Goal: Information Seeking & Learning: Learn about a topic

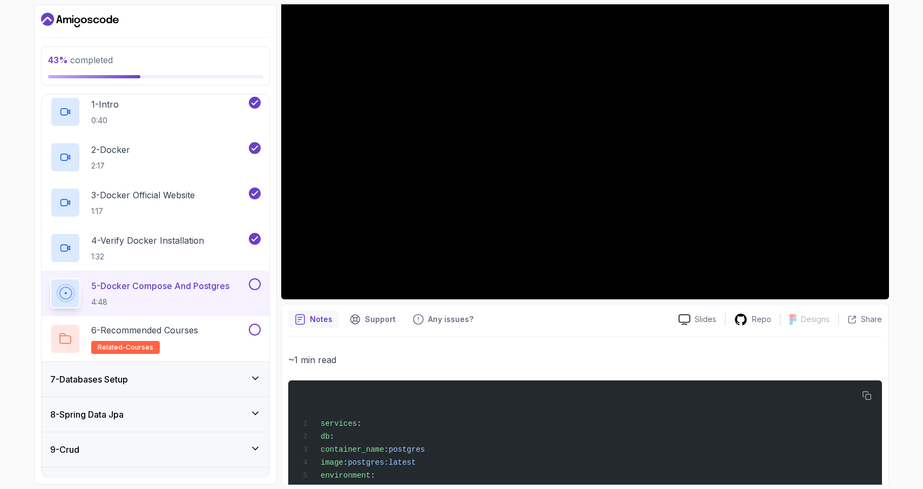
scroll to position [139, 0]
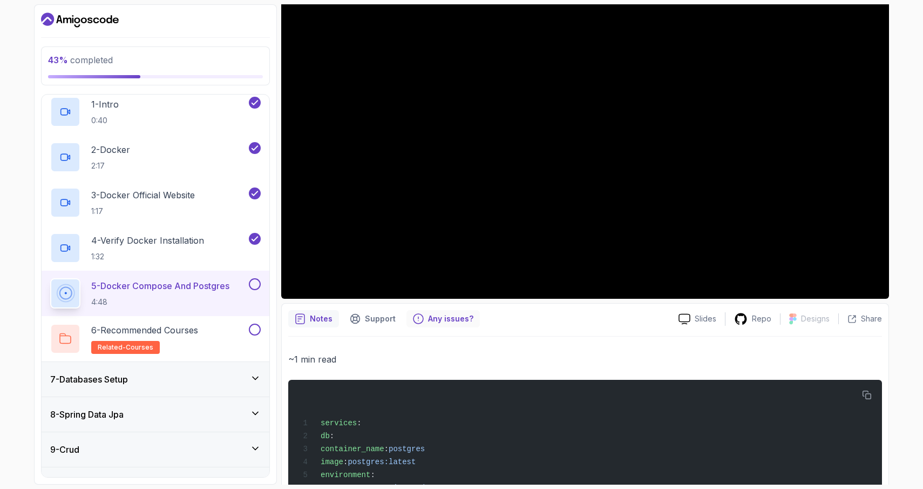
click at [428, 320] on p "Any issues?" at bounding box center [450, 318] width 45 height 11
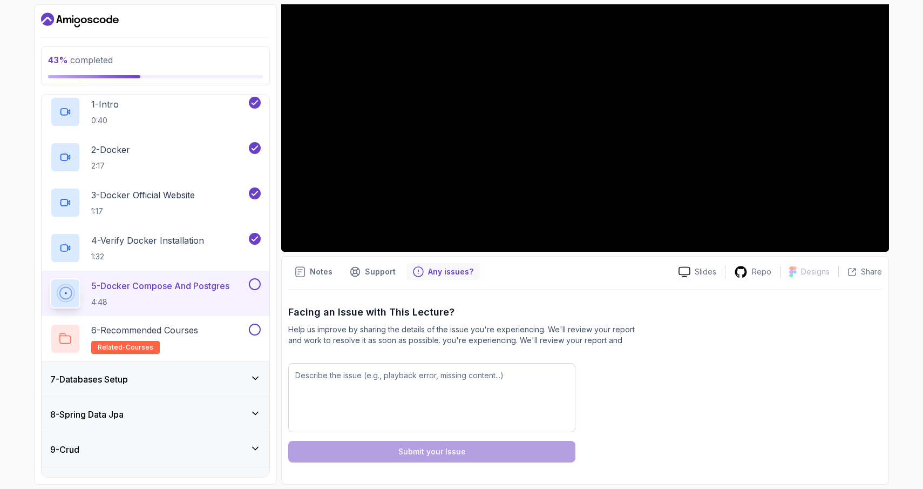
scroll to position [0, 0]
click at [365, 274] on p "Support" at bounding box center [380, 271] width 31 height 11
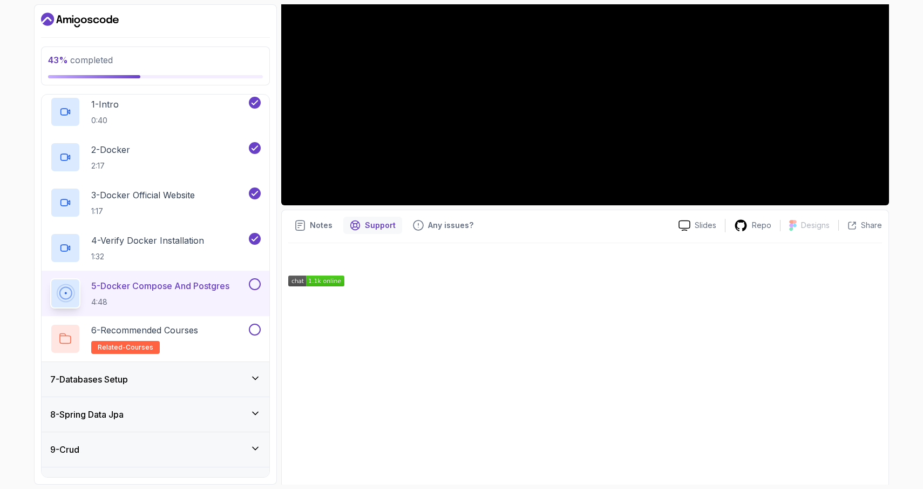
scroll to position [232, 0]
click at [317, 223] on p "Notes" at bounding box center [321, 225] width 23 height 11
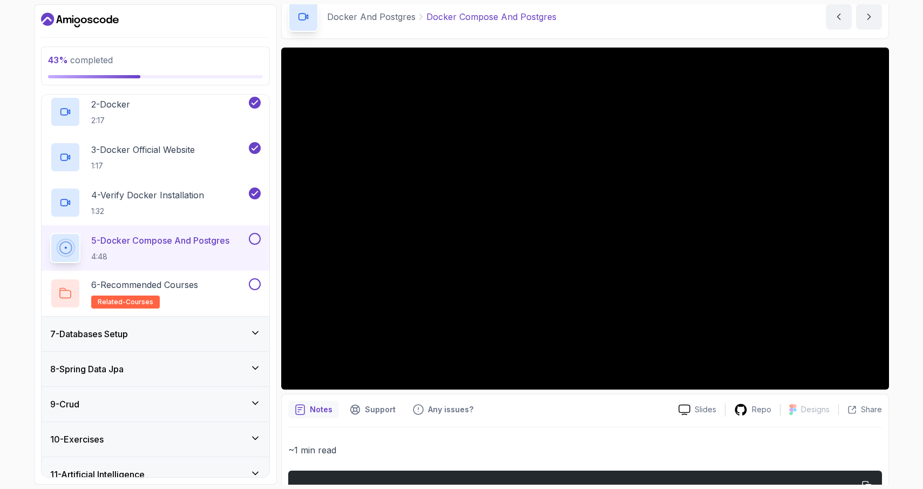
scroll to position [49, 0]
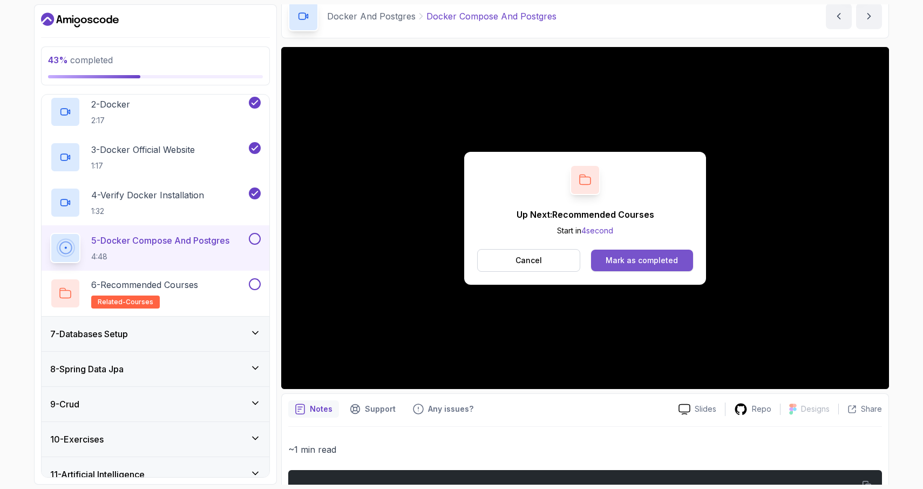
click at [616, 255] on div "Mark as completed" at bounding box center [642, 260] width 72 height 11
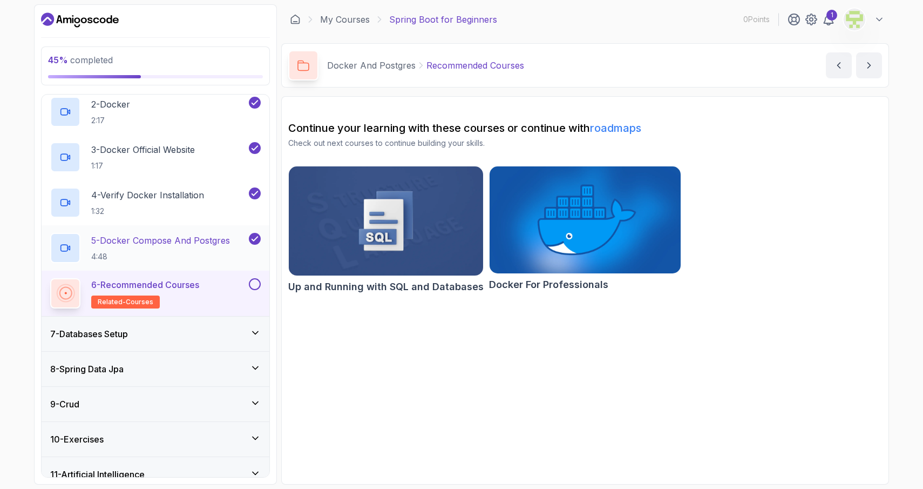
click at [180, 248] on h2 "5 - Docker Compose And Postgres 4:48" at bounding box center [160, 248] width 139 height 28
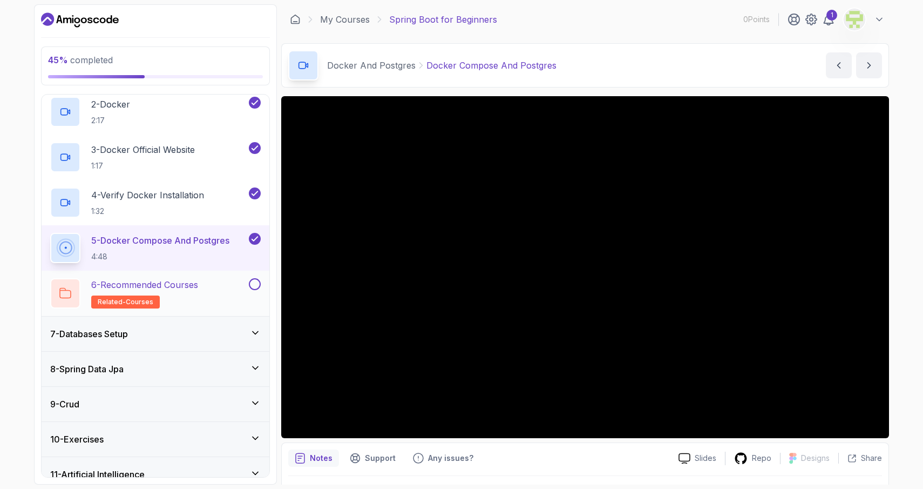
click at [180, 293] on h2 "6 - Recommended Courses related-courses" at bounding box center [144, 293] width 107 height 30
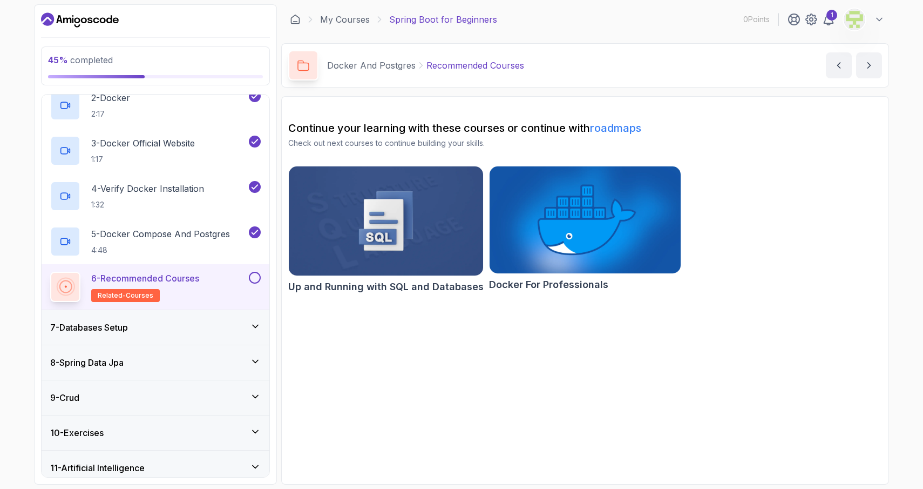
scroll to position [268, 0]
click at [253, 274] on button at bounding box center [255, 277] width 12 height 12
click at [166, 323] on div "7 - Databases Setup" at bounding box center [155, 326] width 211 height 13
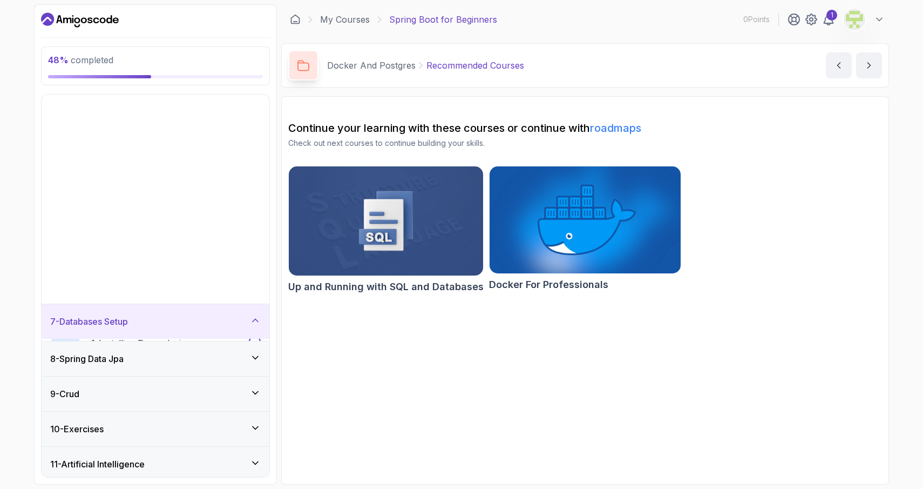
scroll to position [38, 0]
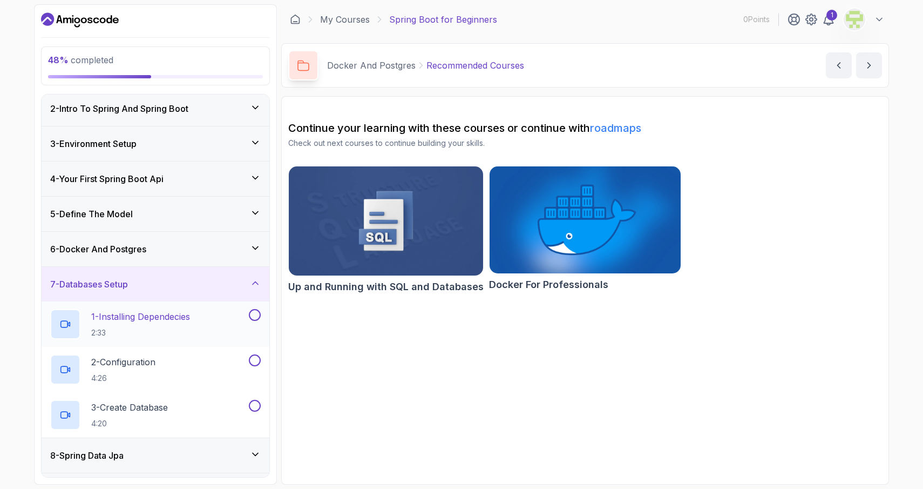
click at [151, 326] on h2 "1 - Installing Dependecies 2:33" at bounding box center [140, 324] width 99 height 28
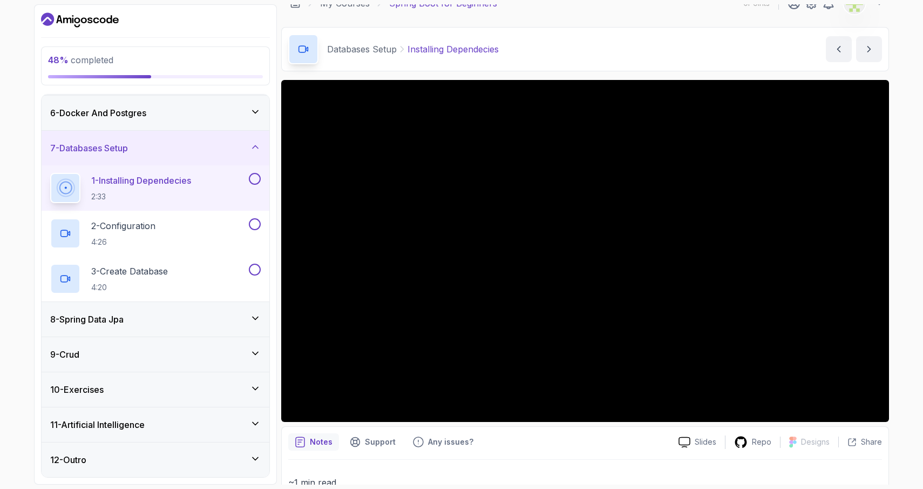
scroll to position [174, 0]
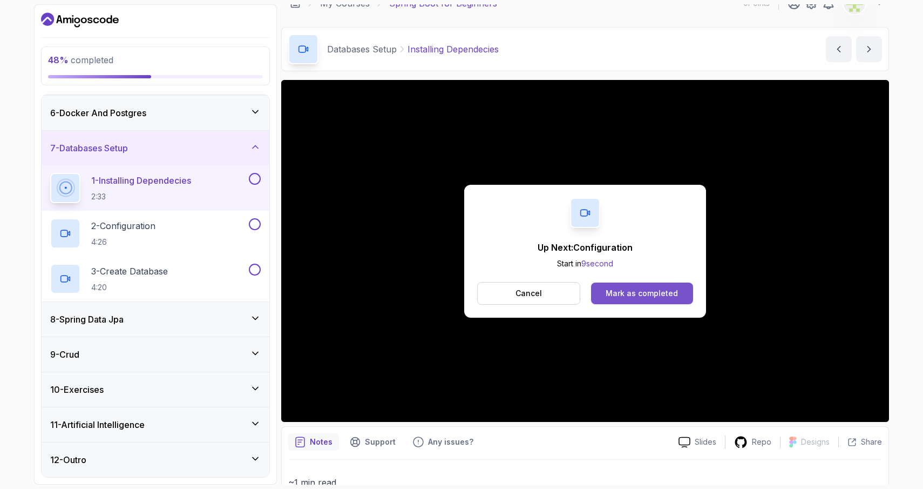
click at [611, 291] on div "Mark as completed" at bounding box center [642, 293] width 72 height 11
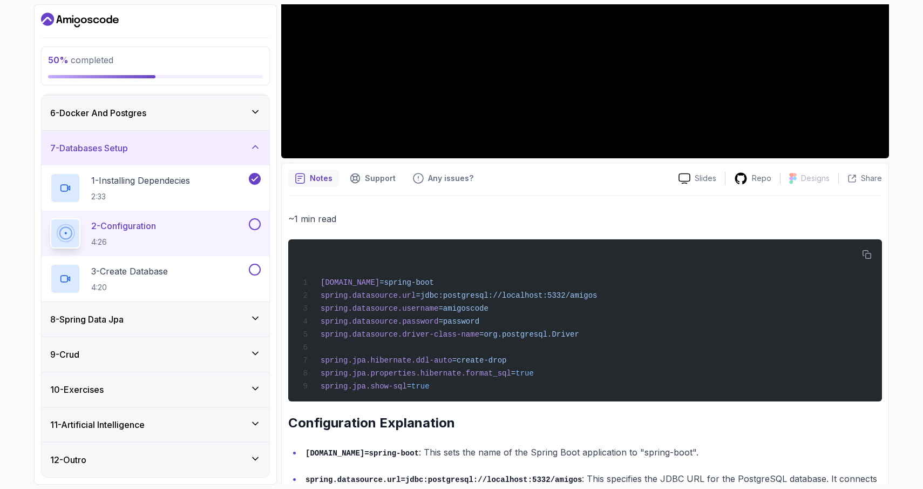
scroll to position [277, 0]
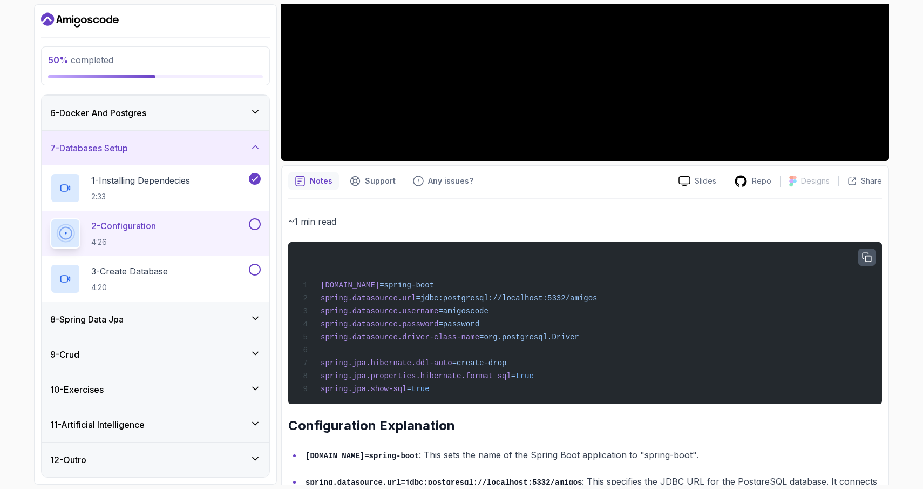
click at [870, 254] on icon "button" at bounding box center [867, 258] width 10 height 10
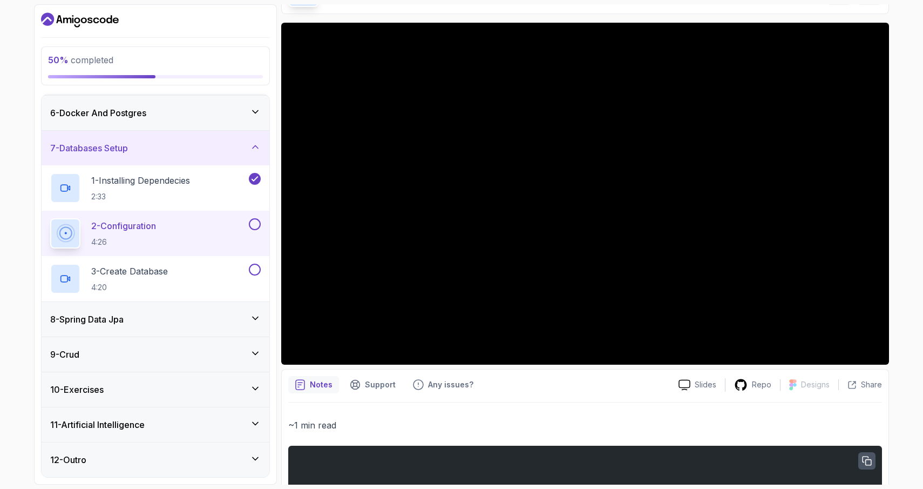
scroll to position [39, 0]
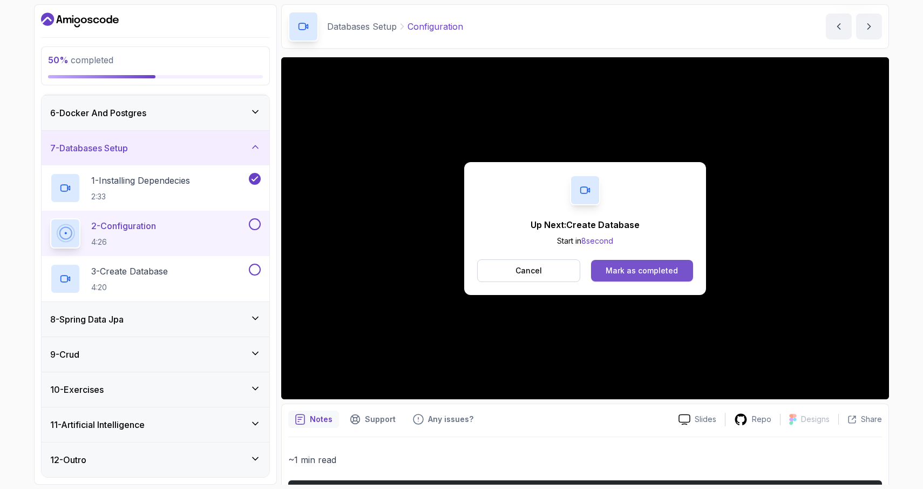
click at [664, 263] on button "Mark as completed" at bounding box center [642, 271] width 102 height 22
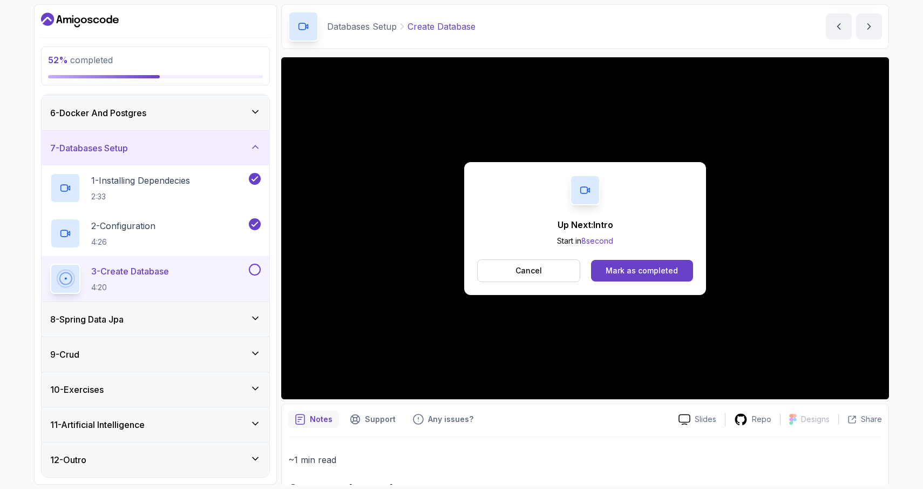
click at [651, 281] on div "Cancel Mark as completed" at bounding box center [585, 270] width 216 height 23
click at [646, 276] on button "Mark as completed" at bounding box center [642, 271] width 102 height 22
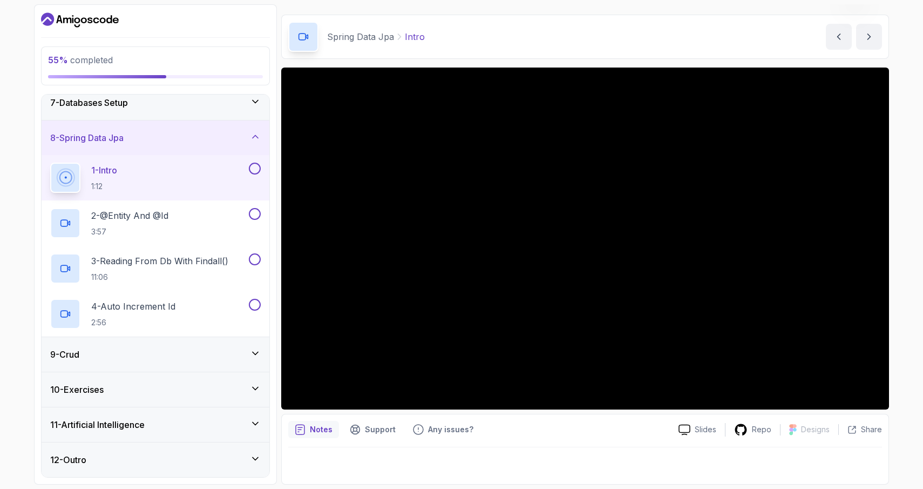
scroll to position [220, 0]
click at [258, 357] on icon at bounding box center [255, 353] width 11 height 11
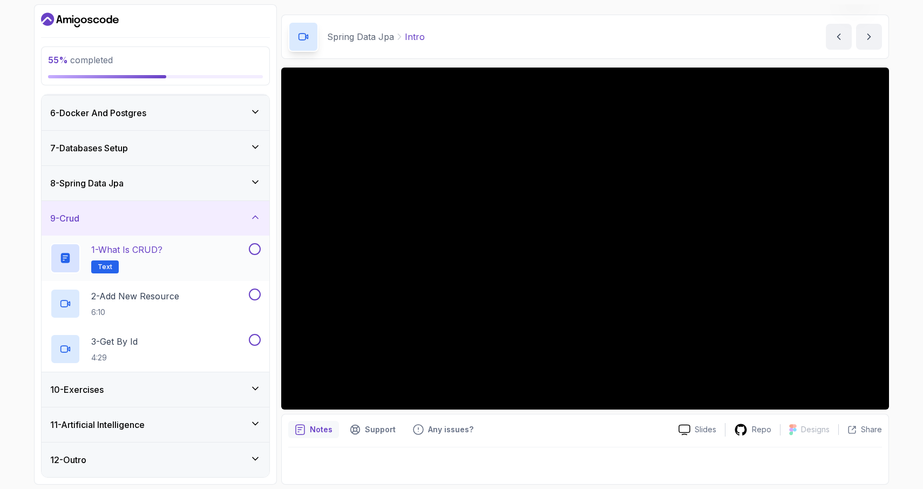
scroll to position [0, 0]
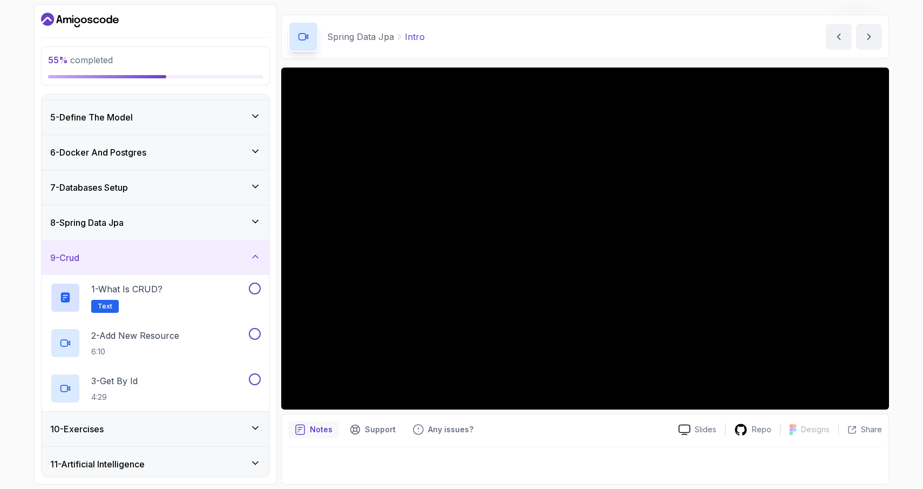
click at [258, 255] on icon at bounding box center [255, 256] width 11 height 11
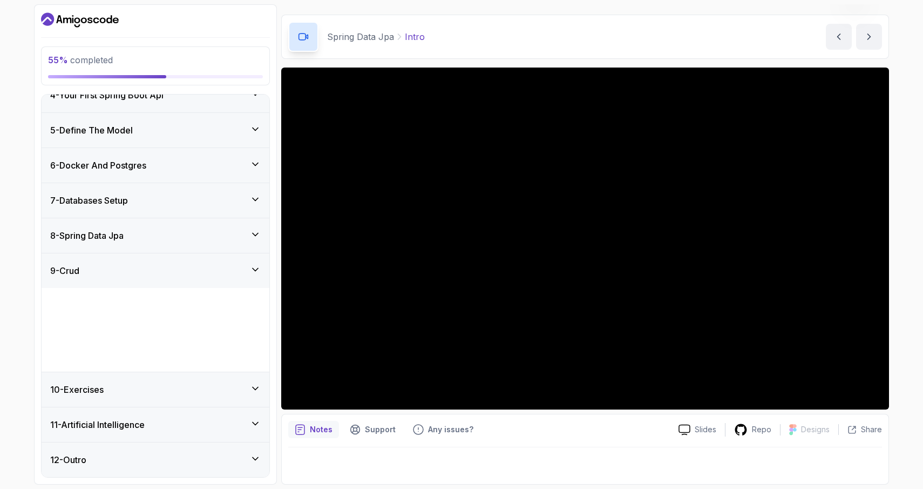
scroll to position [38, 0]
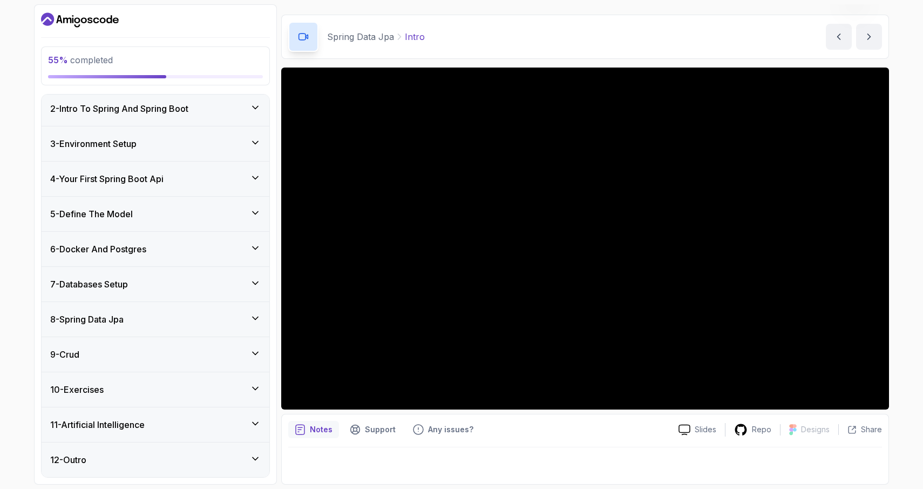
click at [249, 393] on div "10 - Exercises" at bounding box center [155, 389] width 211 height 13
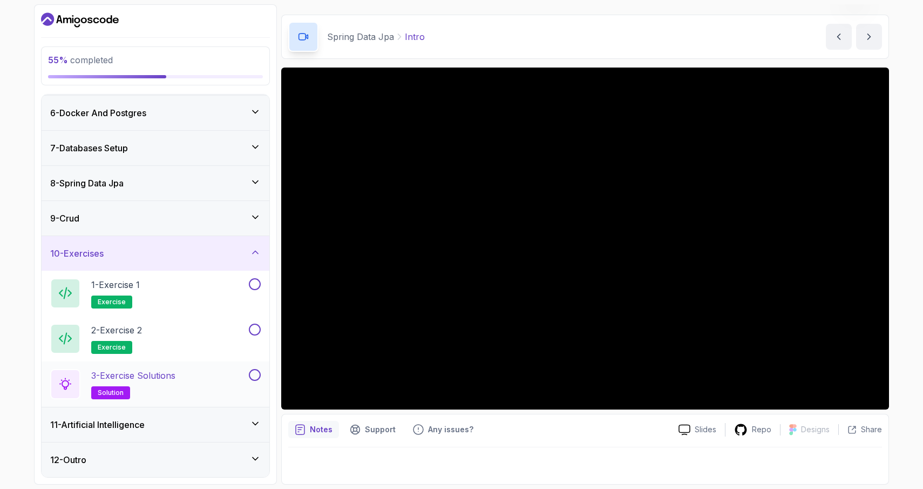
scroll to position [0, 0]
click at [248, 251] on div "10 - Exercises" at bounding box center [155, 253] width 211 height 13
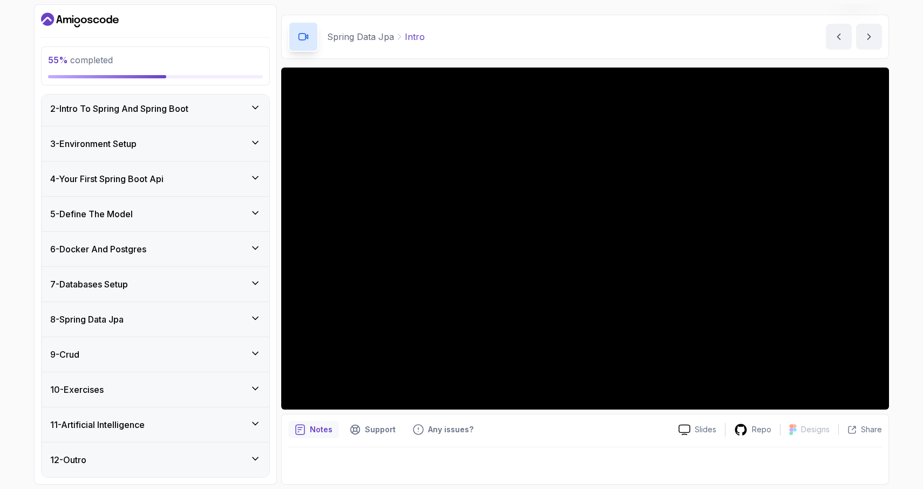
click at [248, 418] on div "11 - Artificial Intelligence" at bounding box center [155, 424] width 211 height 13
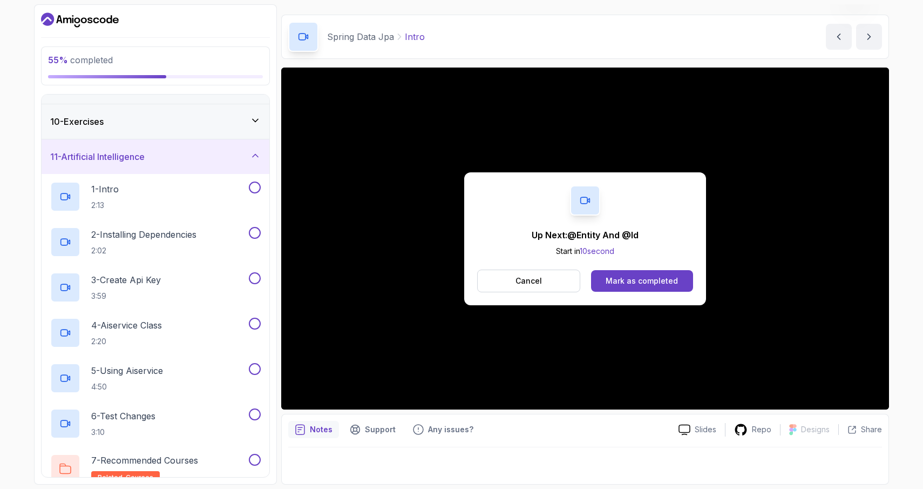
click at [248, 153] on div "11 - Artificial Intelligence" at bounding box center [155, 156] width 211 height 13
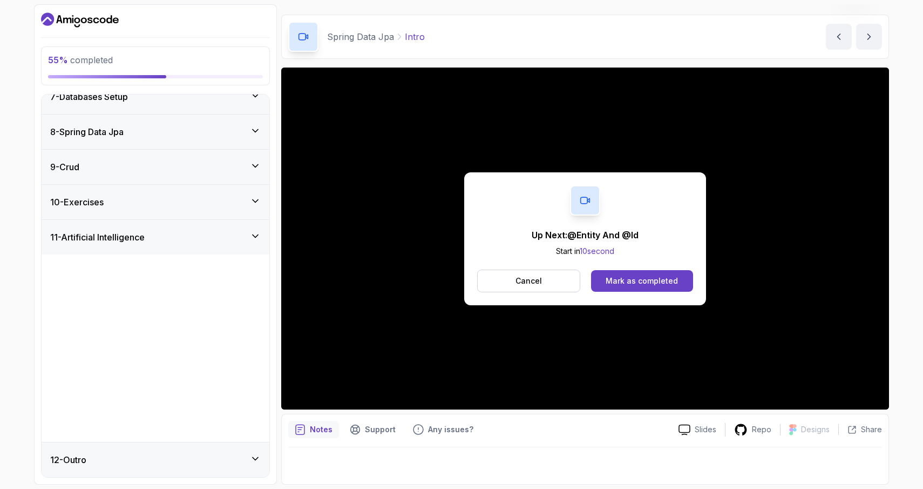
scroll to position [38, 0]
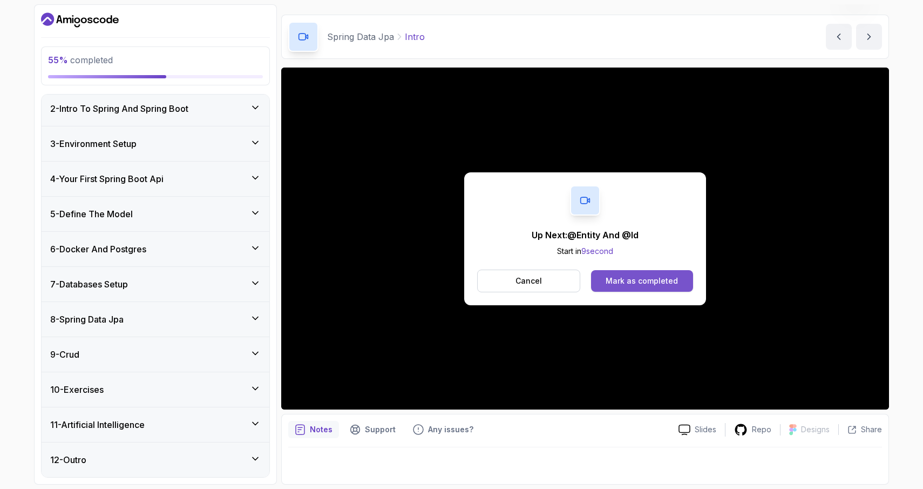
click at [652, 285] on div "Mark as completed" at bounding box center [642, 280] width 72 height 11
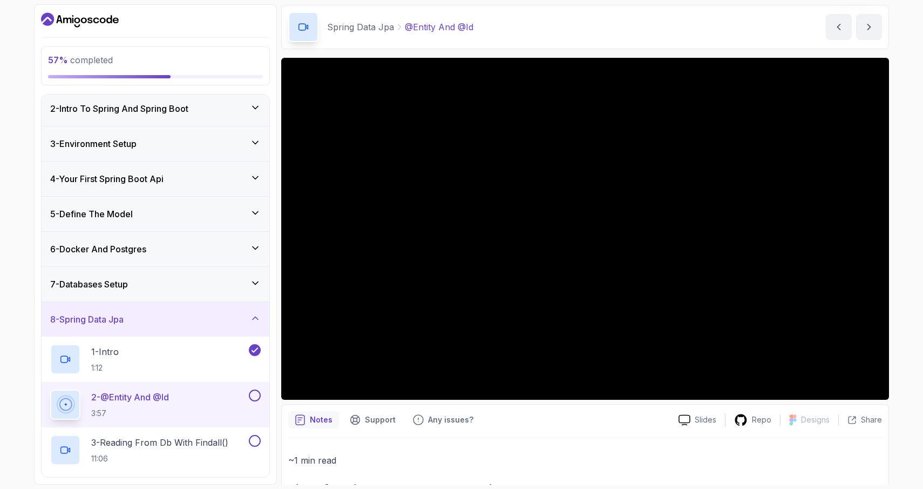
scroll to position [37, 0]
